Goal: Task Accomplishment & Management: Use online tool/utility

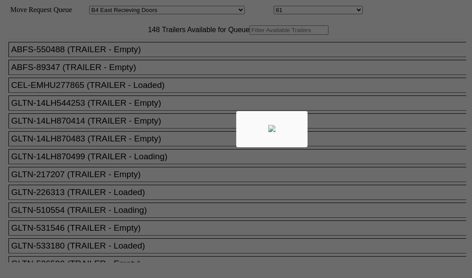
select select "527"
select select "8137"
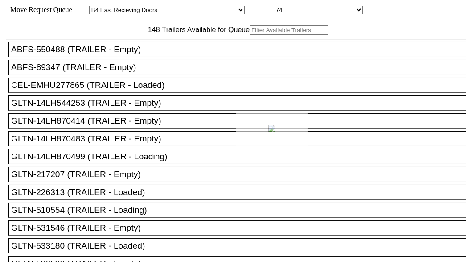
click at [152, 64] on div at bounding box center [236, 139] width 472 height 278
click at [250, 35] on input "text" at bounding box center [289, 29] width 79 height 9
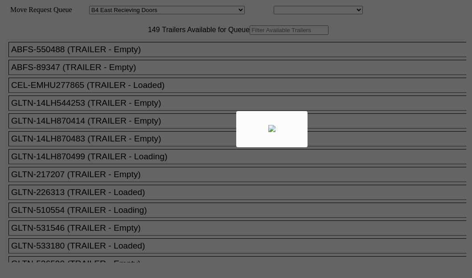
select select "527"
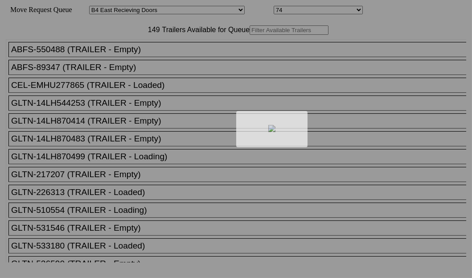
click at [152, 65] on div at bounding box center [236, 139] width 472 height 278
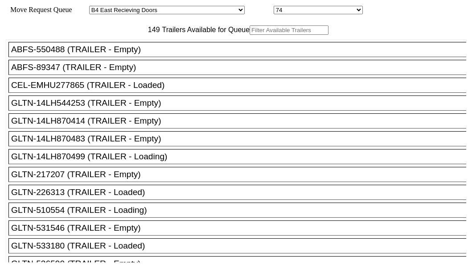
click at [250, 35] on input "text" at bounding box center [289, 29] width 79 height 9
paste input "TA217641"
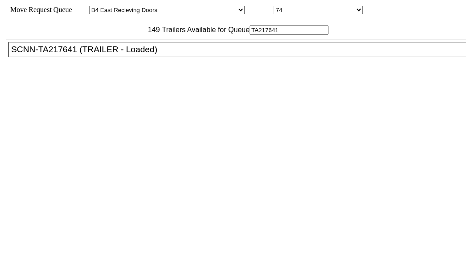
type input "TA217641"
click at [67, 54] on div "SCNN-TA217641 (TRAILER - Loaded)" at bounding box center [241, 50] width 461 height 10
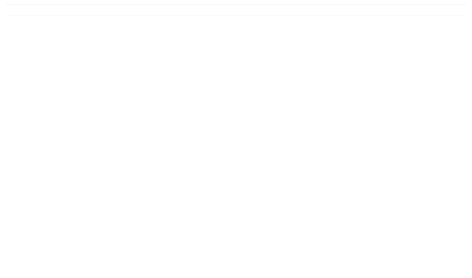
scroll to position [36, 0]
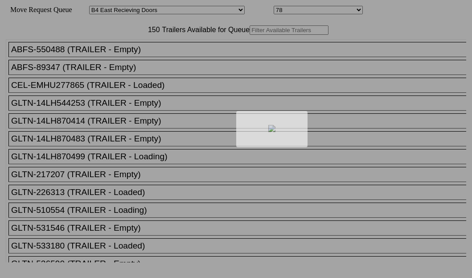
select select "527"
select select "8134"
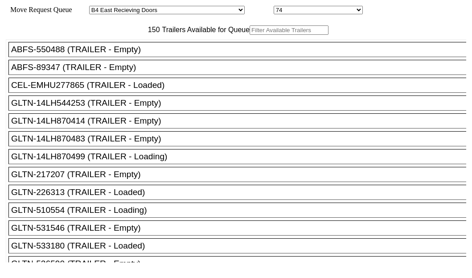
click at [250, 35] on input "text" at bounding box center [289, 29] width 79 height 9
paste input "HGIU651701"
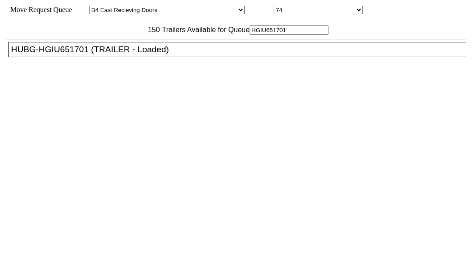
type input "HGIU651701"
click at [49, 54] on div "HUBG-HGIU651701 (TRAILER - Loaded)" at bounding box center [241, 50] width 461 height 10
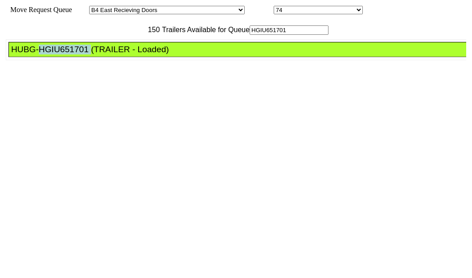
click at [49, 54] on div "HUBG-HGIU651701 (TRAILER - Loaded)" at bounding box center [241, 50] width 461 height 10
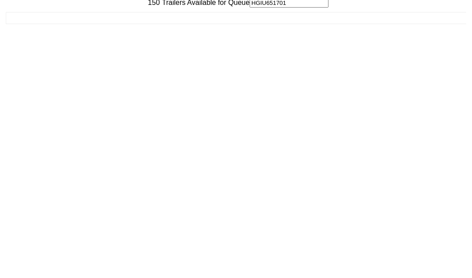
scroll to position [36, 0]
